Goal: Task Accomplishment & Management: Use online tool/utility

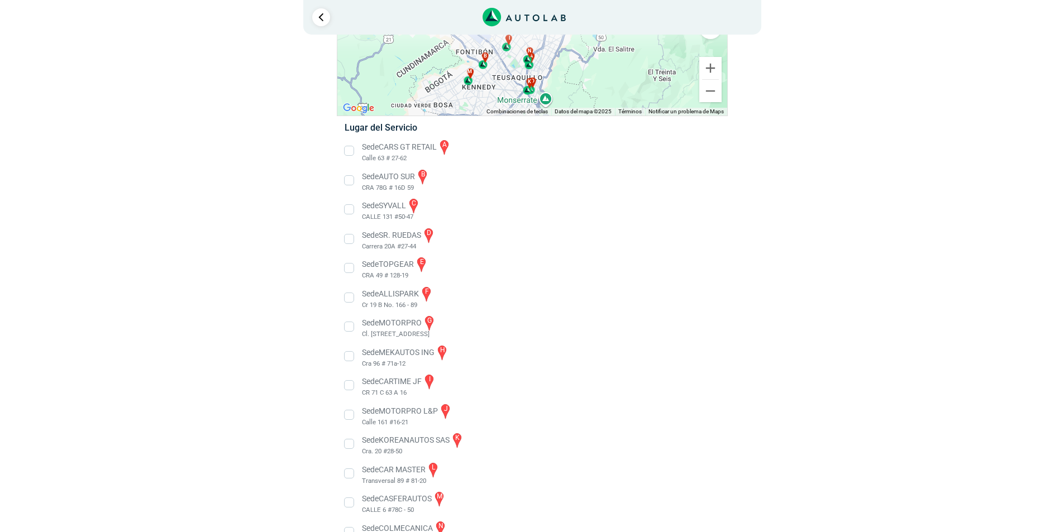
scroll to position [139, 0]
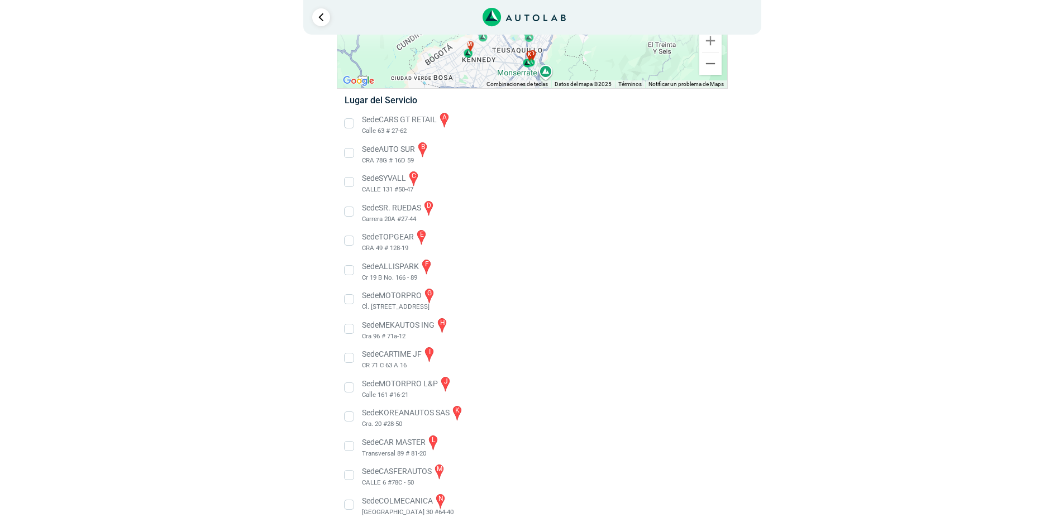
click at [349, 387] on li "Sede MOTORPRO L&P j Calle 161 #16-21" at bounding box center [532, 387] width 392 height 25
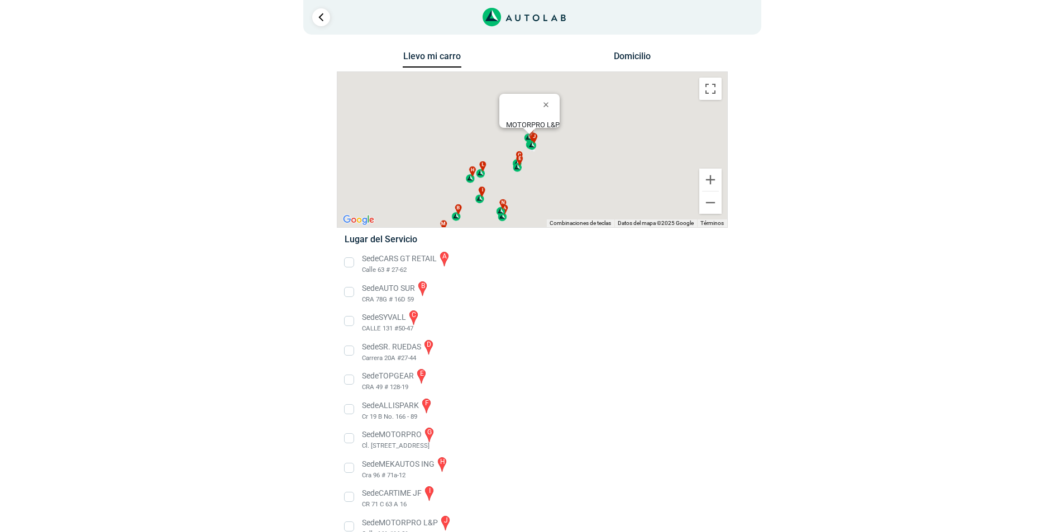
scroll to position [39, 0]
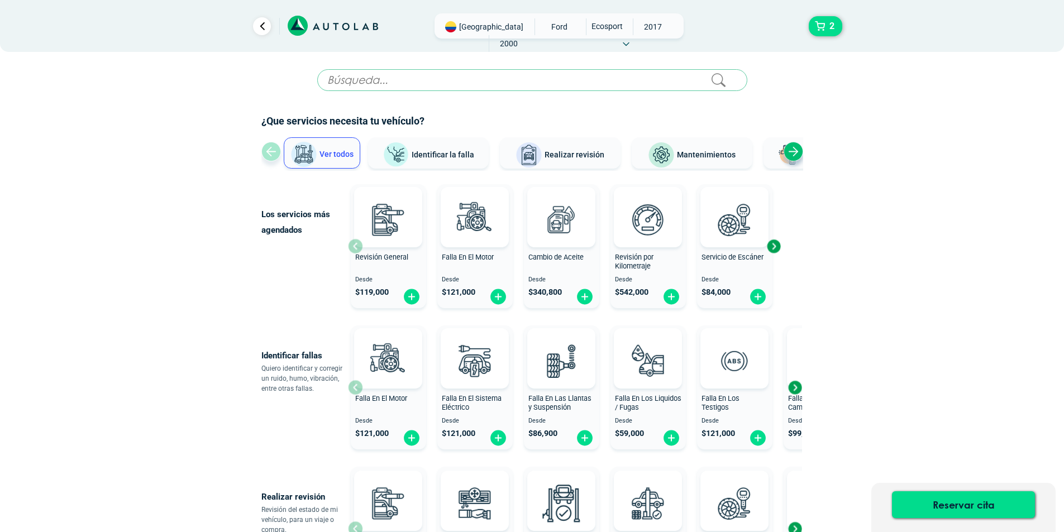
scroll to position [335, 0]
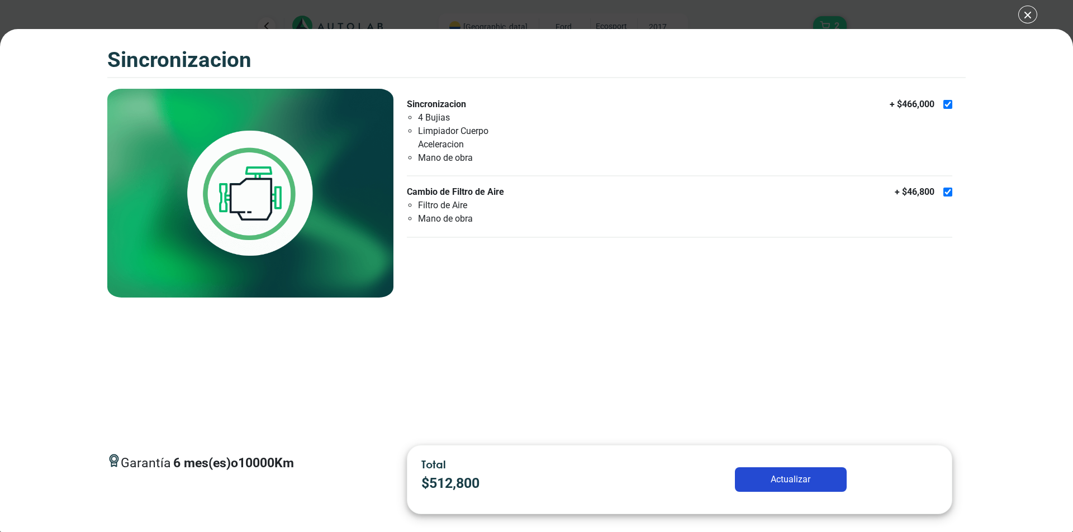
click at [1029, 15] on div "SINCRONIZACION 2 SINCRONIZACION 6 10000 Km" at bounding box center [536, 266] width 1073 height 532
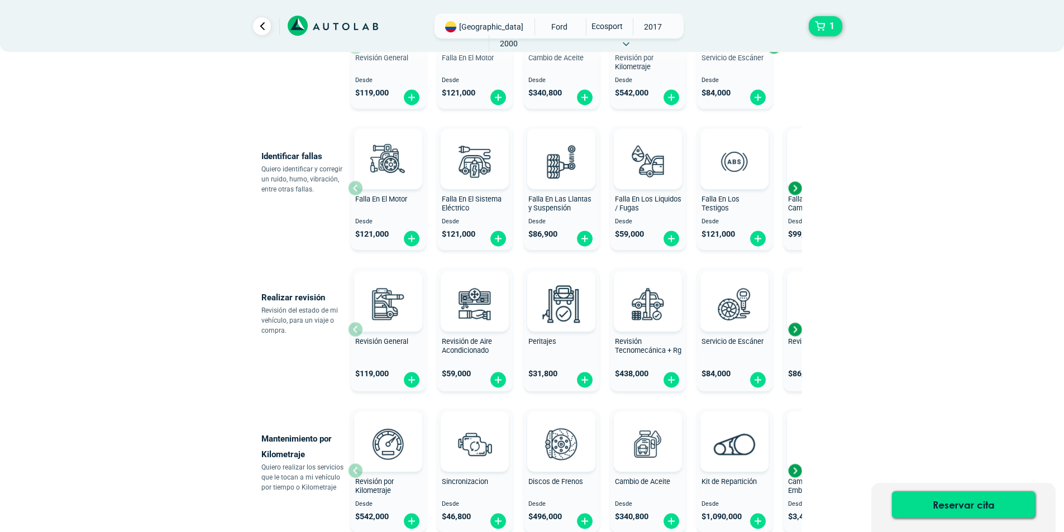
scroll to position [223, 0]
